Goal: Task Accomplishment & Management: Manage account settings

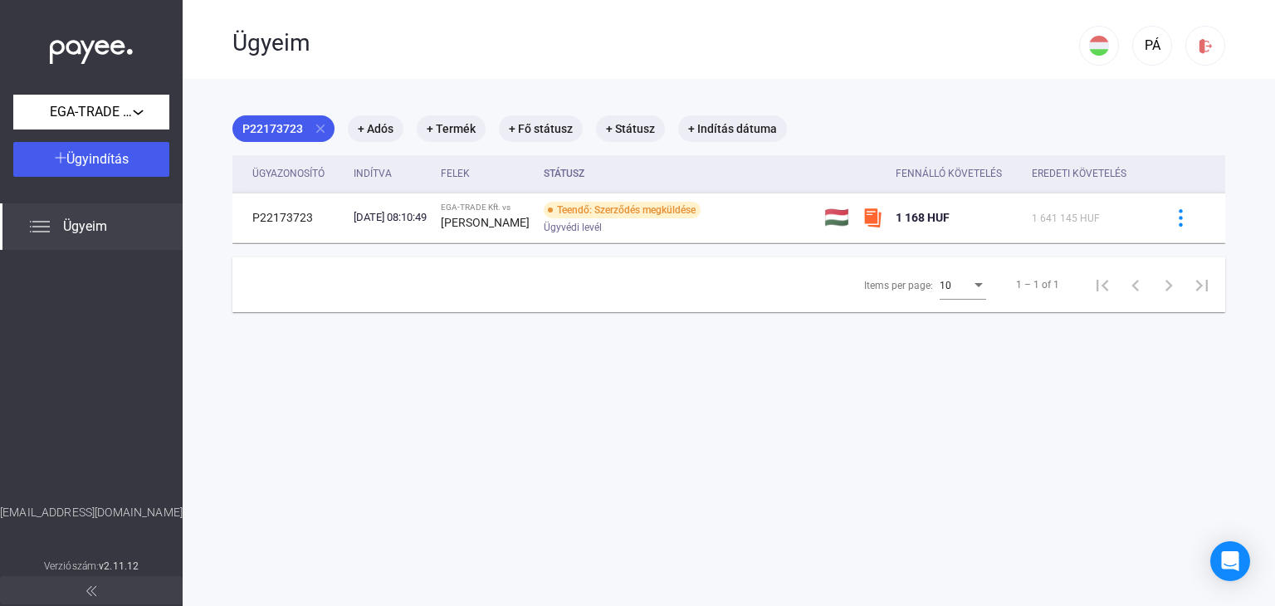
click at [100, 231] on span "Ügyeim" at bounding box center [85, 227] width 44 height 20
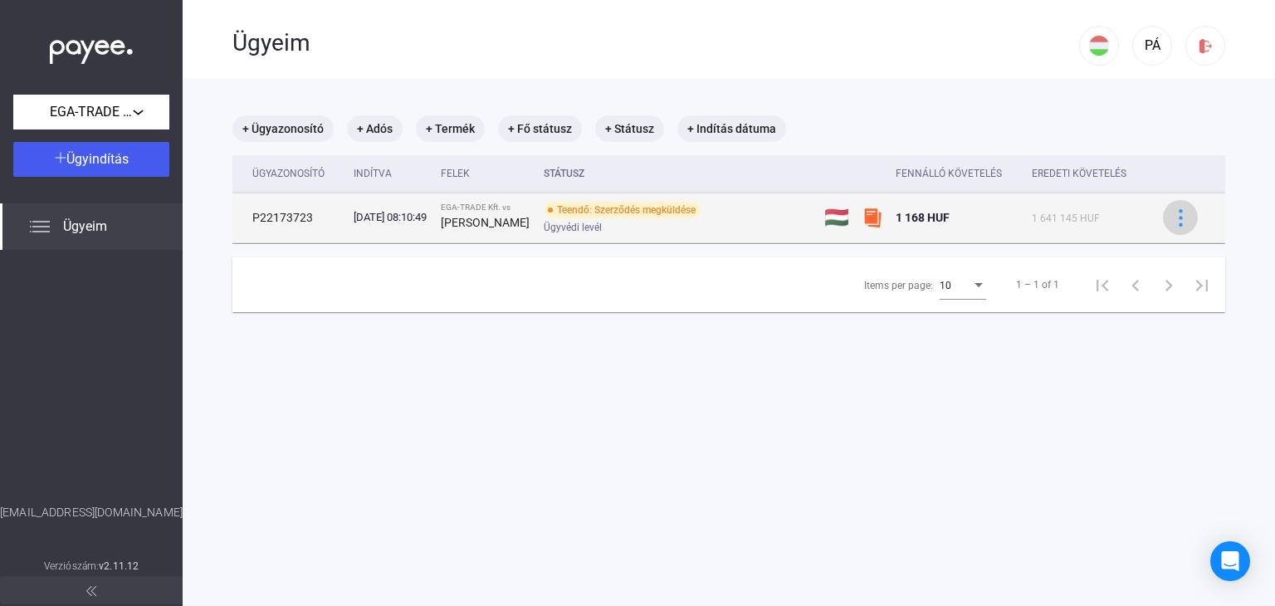
click at [1172, 225] on img at bounding box center [1180, 217] width 17 height 17
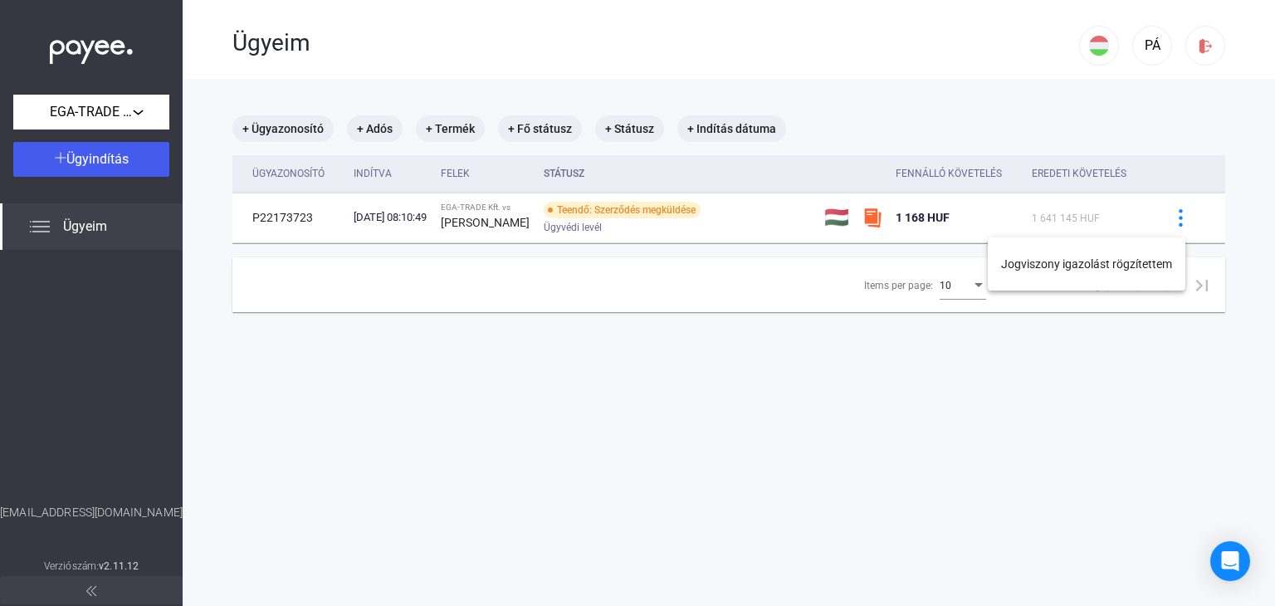
click at [1273, 544] on div at bounding box center [637, 303] width 1275 height 606
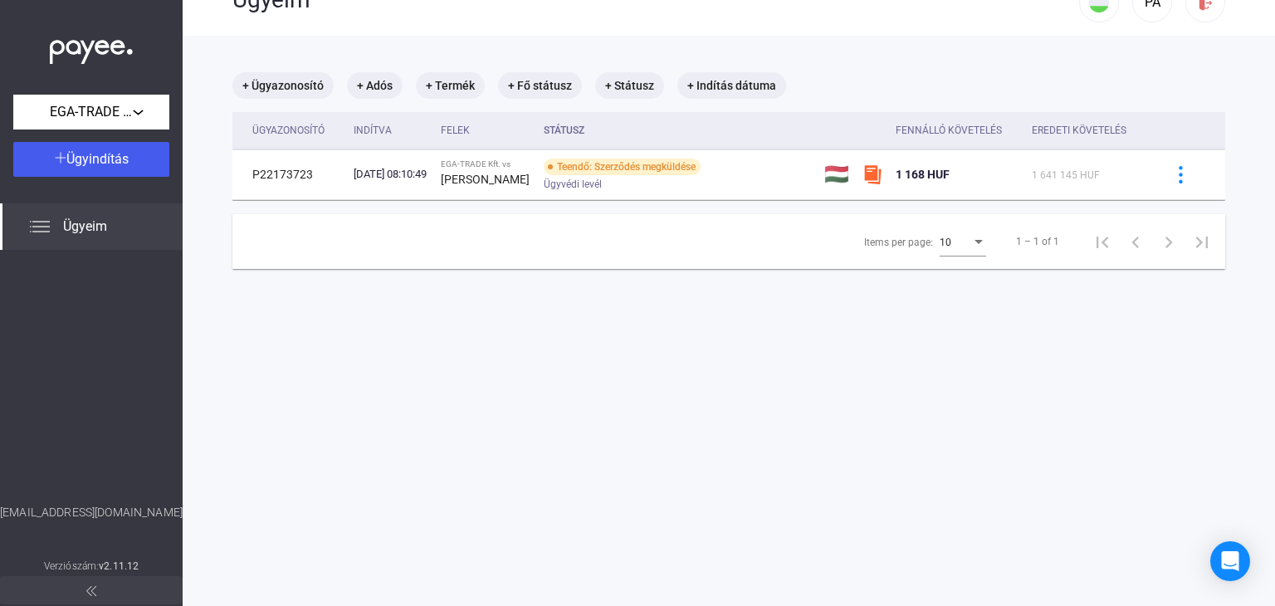
scroll to position [79, 0]
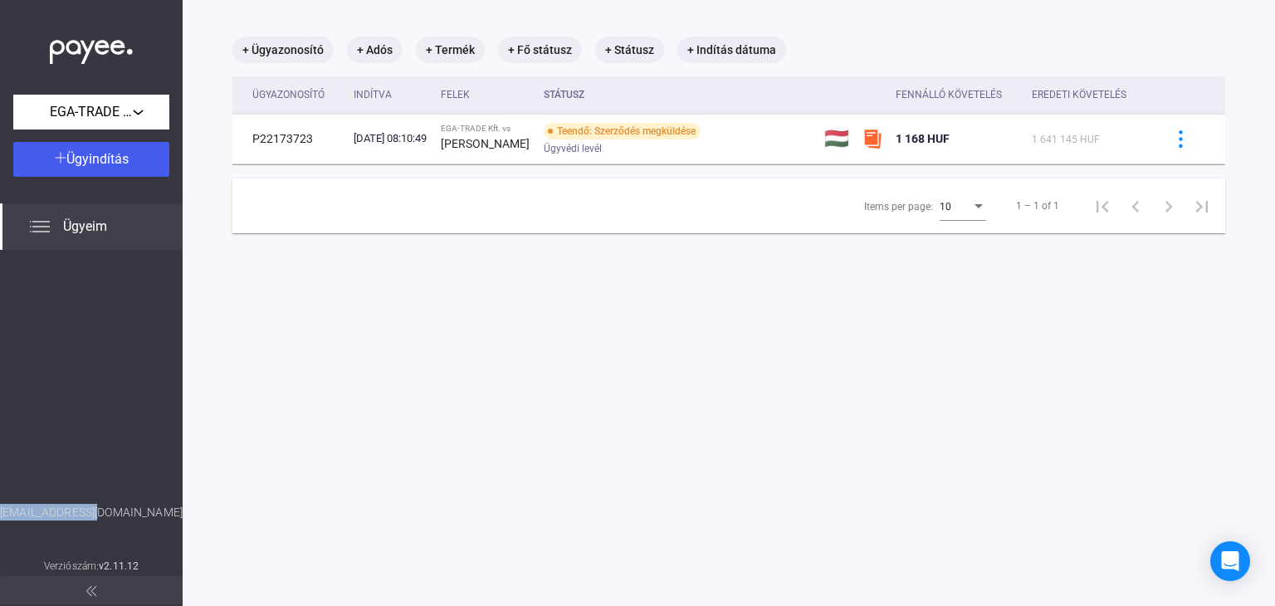
drag, startPoint x: 139, startPoint y: 509, endPoint x: 16, endPoint y: 510, distance: 123.7
click at [16, 510] on div "[EMAIL_ADDRESS][DOMAIN_NAME]" at bounding box center [91, 530] width 183 height 52
copy div "[EMAIL_ADDRESS][DOMAIN_NAME]"
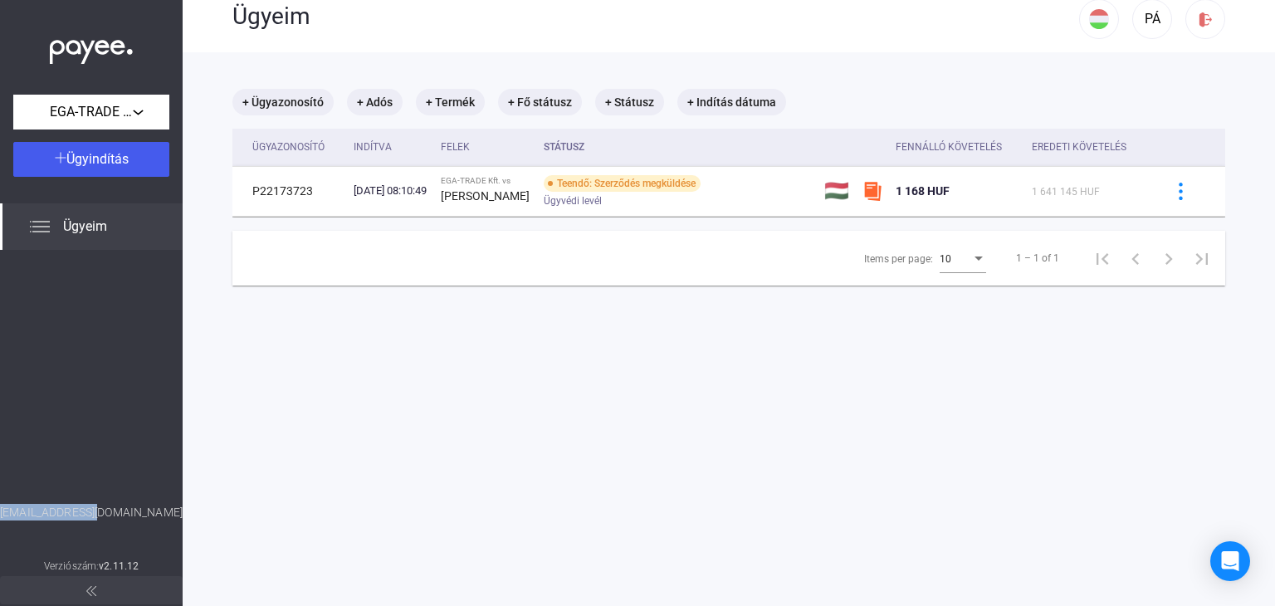
scroll to position [0, 0]
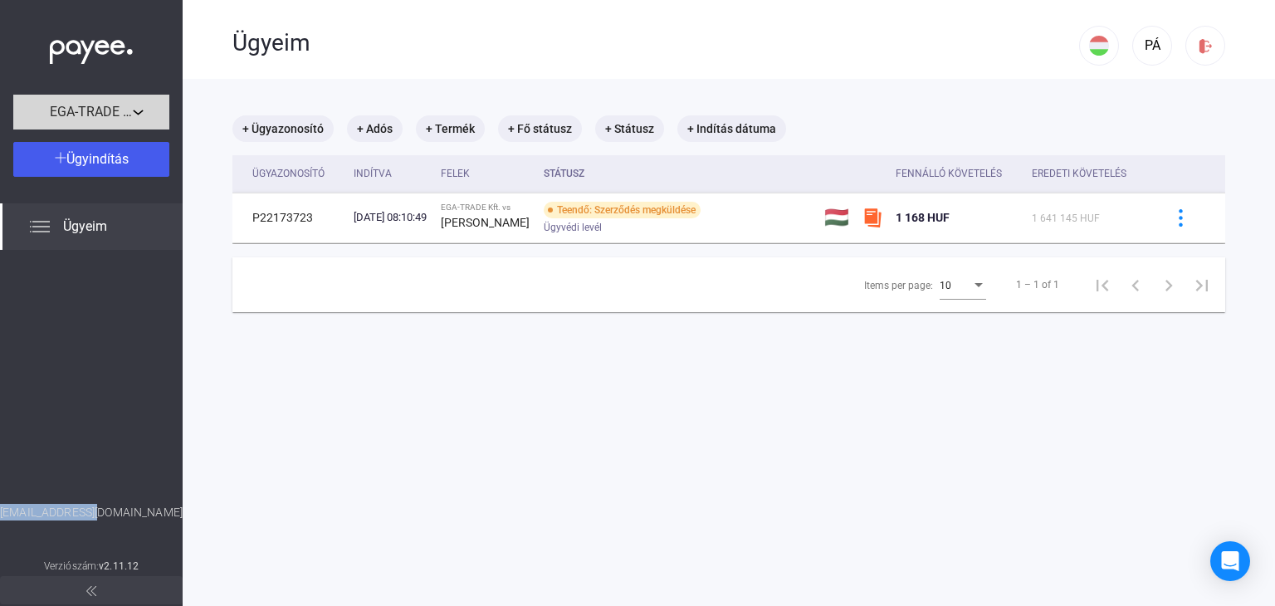
click at [147, 104] on div "EGA-TRADE Kft." at bounding box center [91, 112] width 146 height 21
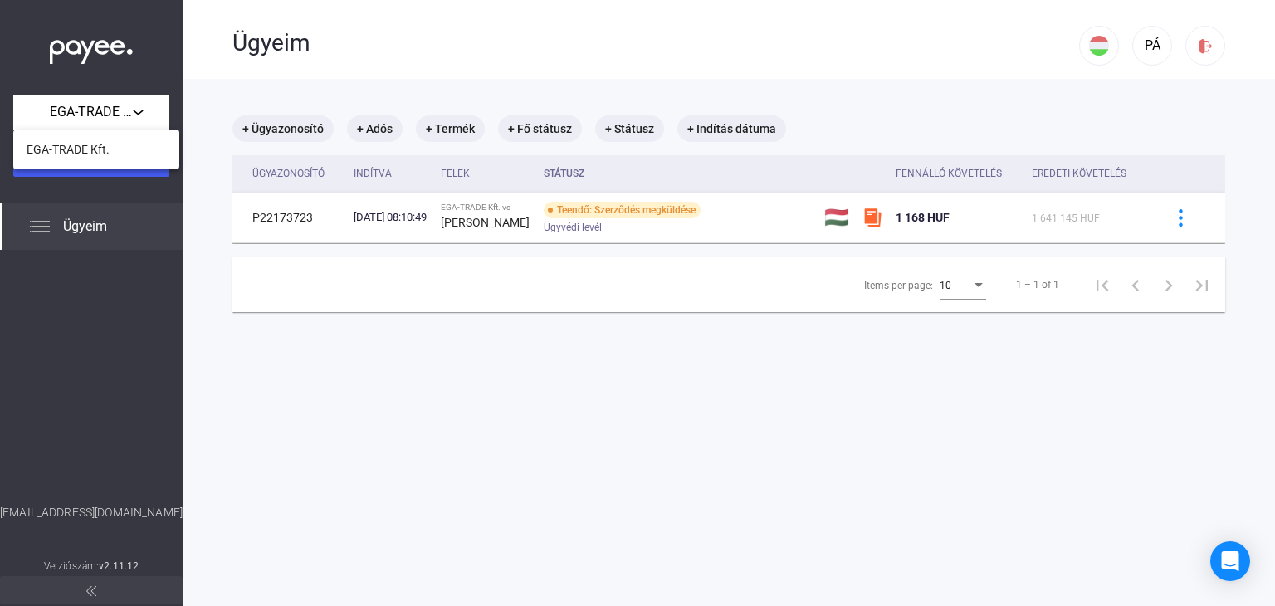
click at [414, 54] on div at bounding box center [637, 303] width 1275 height 606
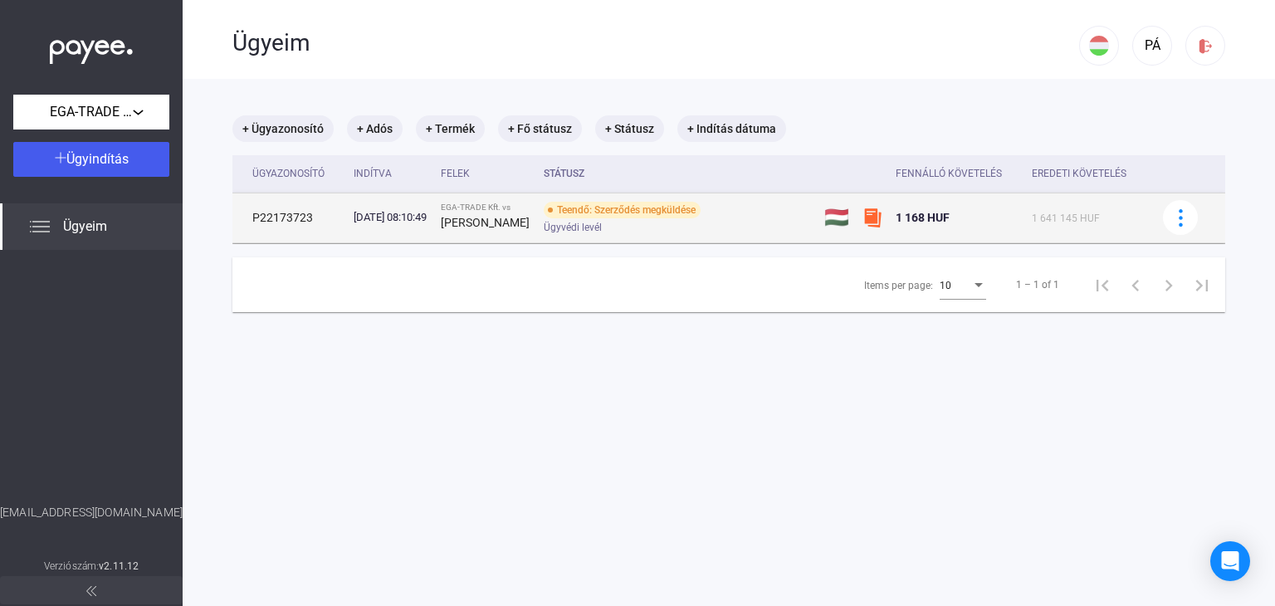
drag, startPoint x: 315, startPoint y: 226, endPoint x: 250, endPoint y: 221, distance: 65.8
click at [250, 221] on td "P22173723" at bounding box center [289, 218] width 115 height 50
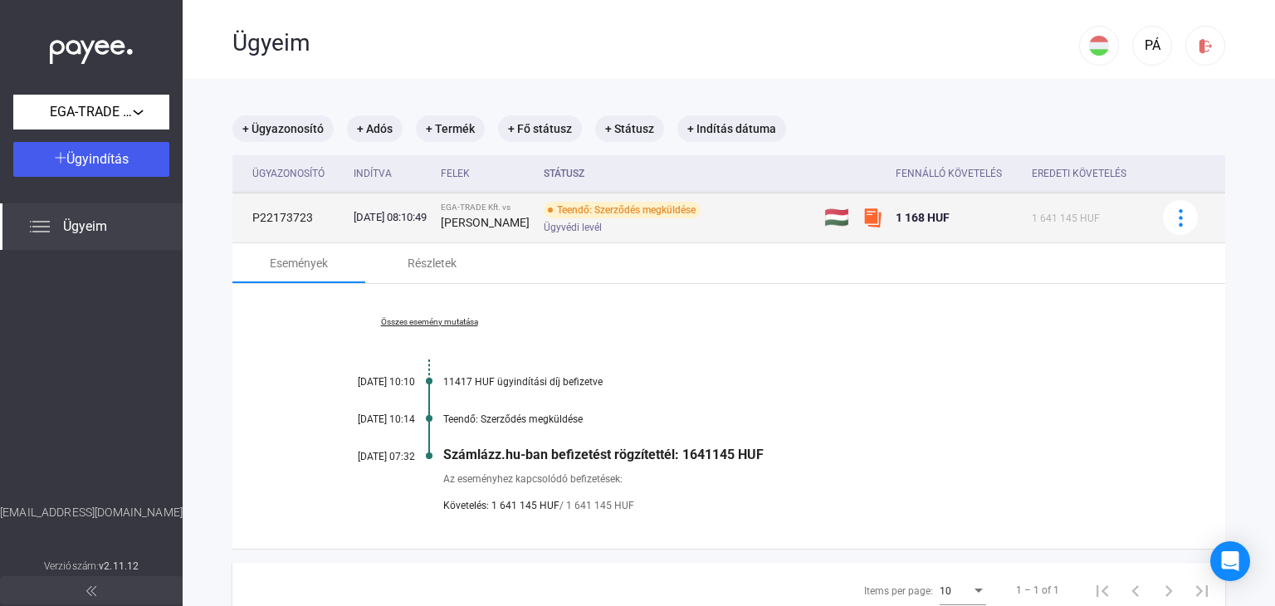
copy td "P22173723"
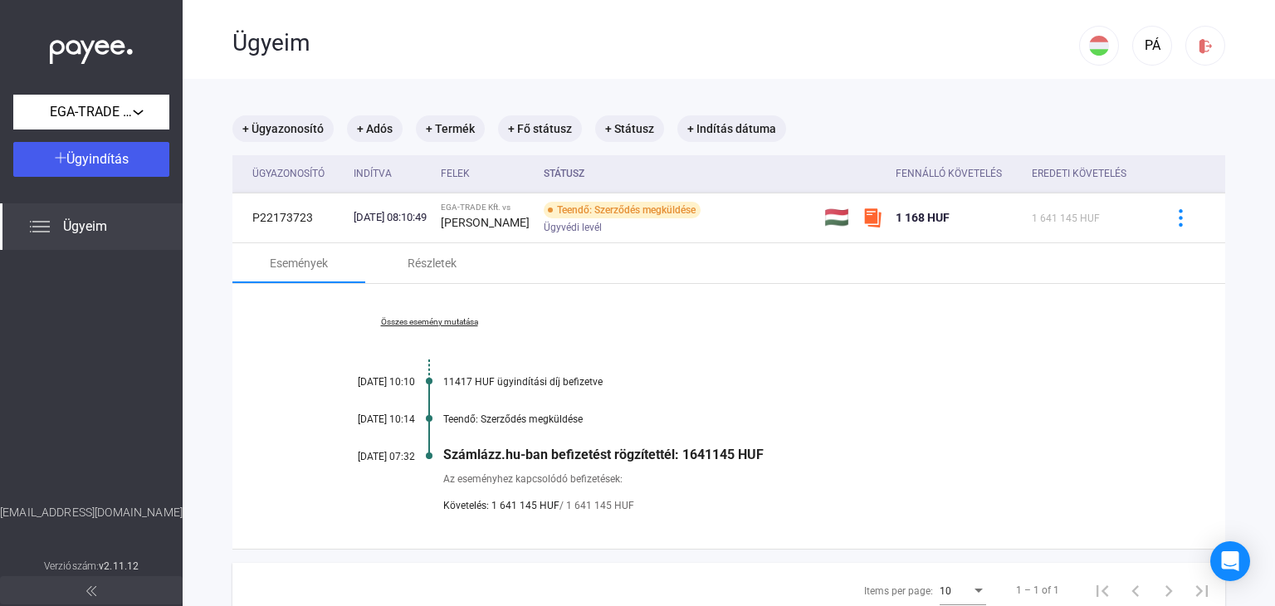
click at [504, 273] on div "Események Részletek" at bounding box center [728, 263] width 993 height 40
click at [1149, 57] on button "PÁ" at bounding box center [1152, 46] width 40 height 40
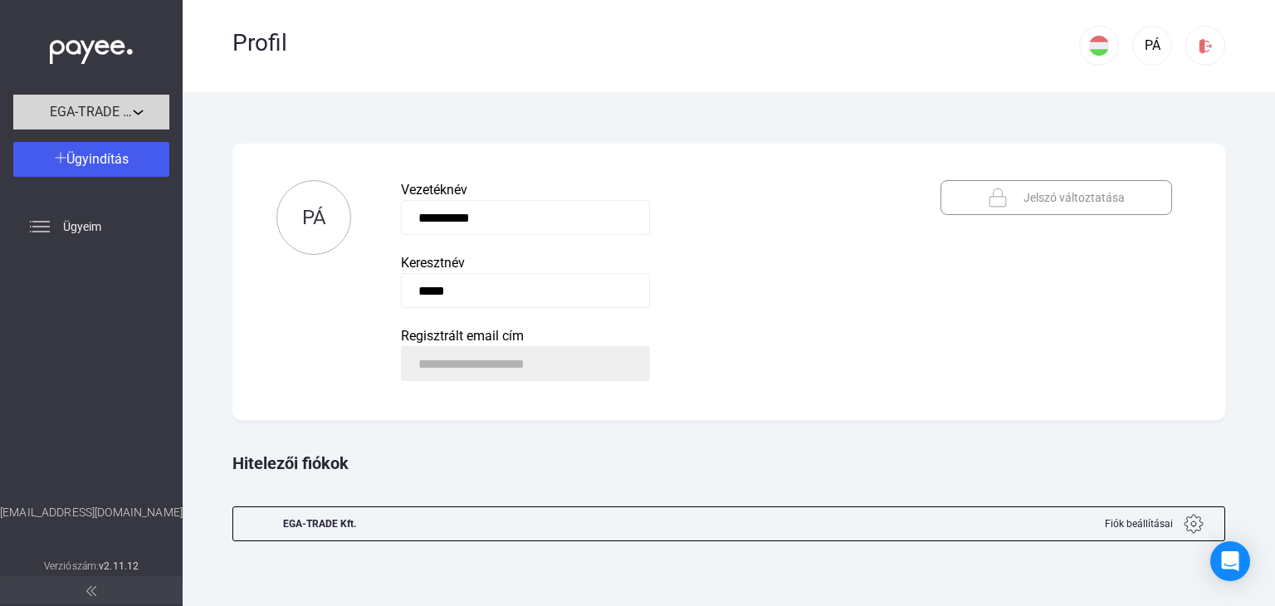
click at [114, 107] on span "EGA-TRADE Kft." at bounding box center [91, 112] width 83 height 20
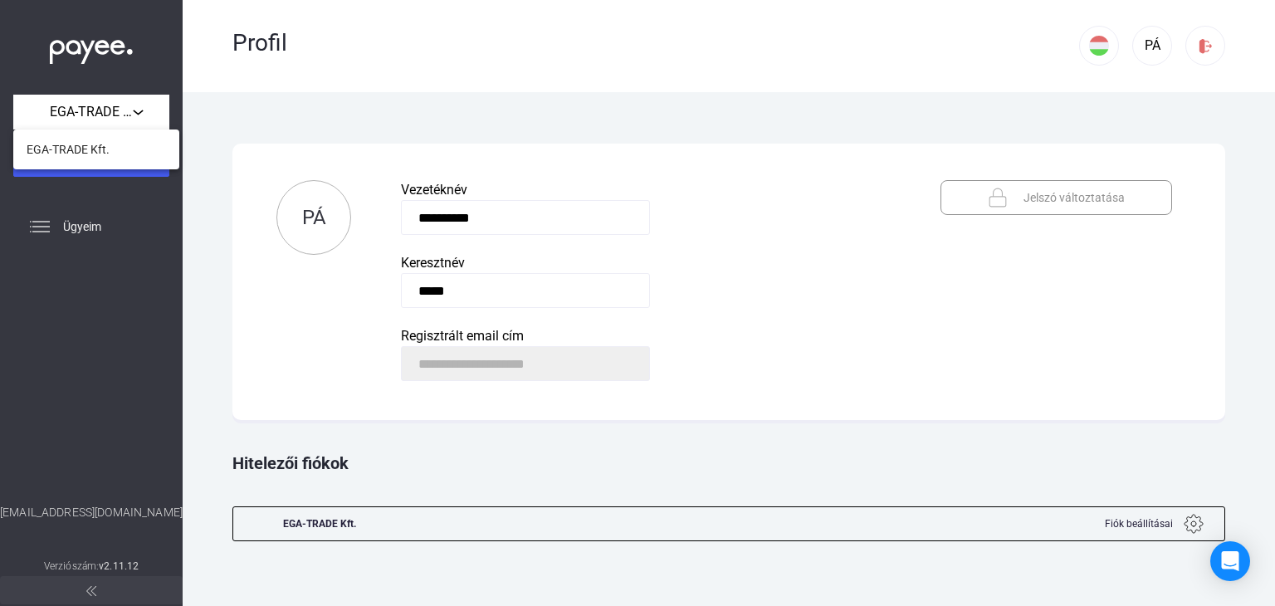
click at [821, 24] on div at bounding box center [637, 303] width 1275 height 606
